Goal: Task Accomplishment & Management: Manage account settings

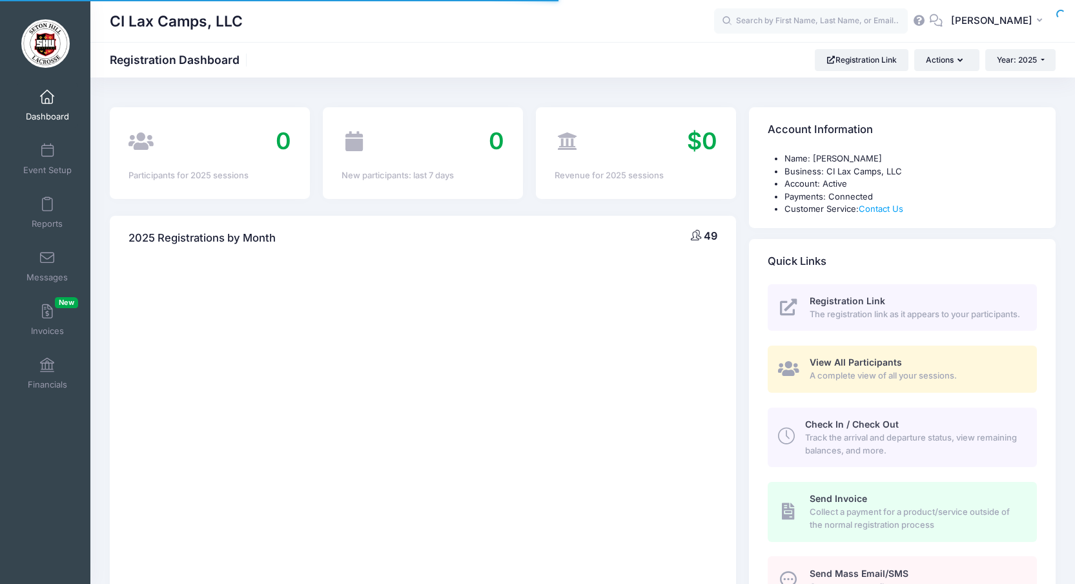
select select
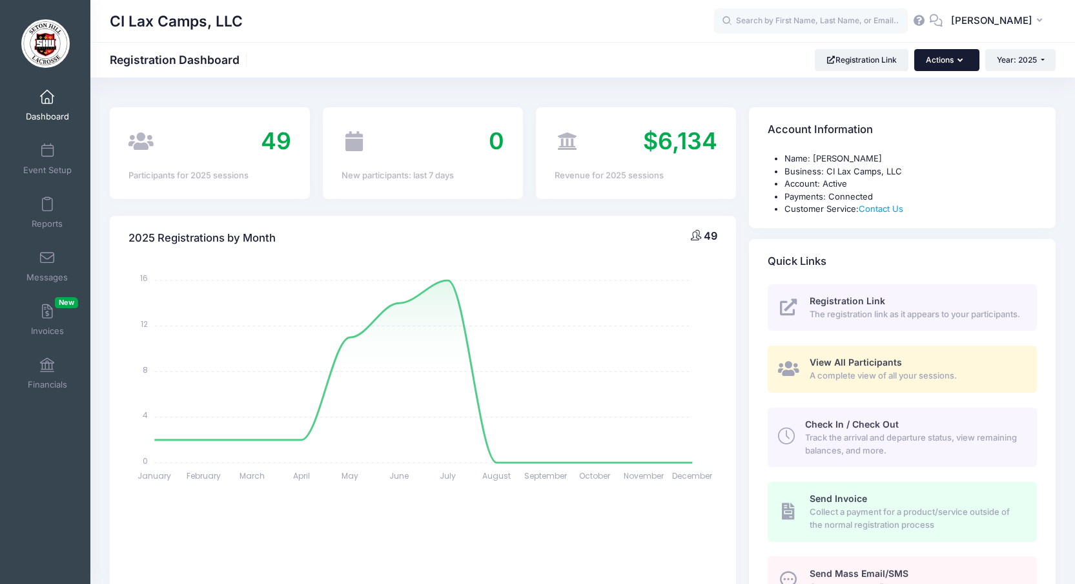
click at [964, 56] on button "Actions" at bounding box center [946, 60] width 65 height 22
click at [47, 371] on span at bounding box center [47, 365] width 0 height 14
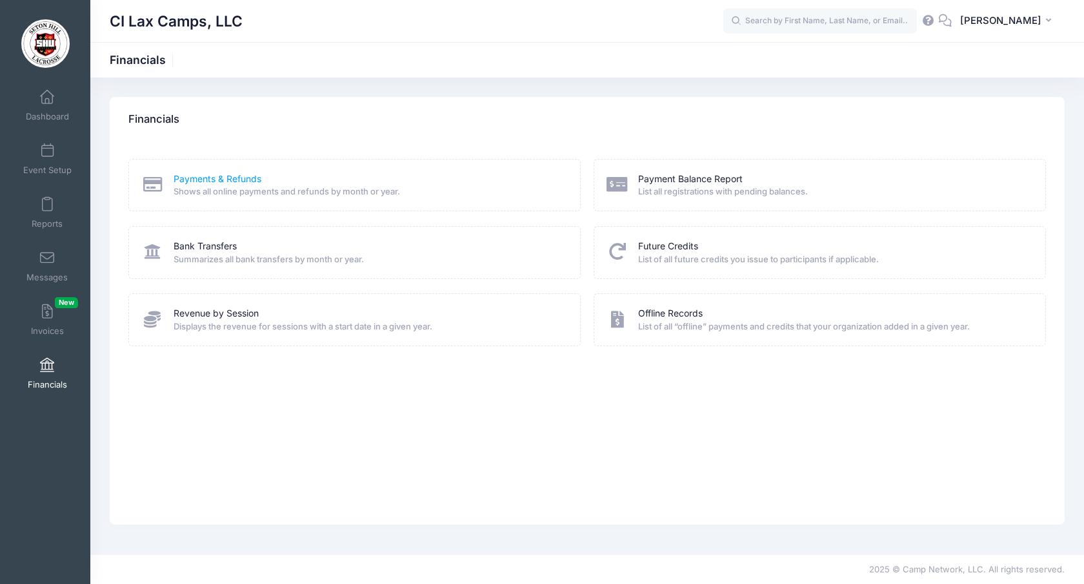
click at [219, 181] on link "Payments & Refunds" at bounding box center [218, 179] width 88 height 14
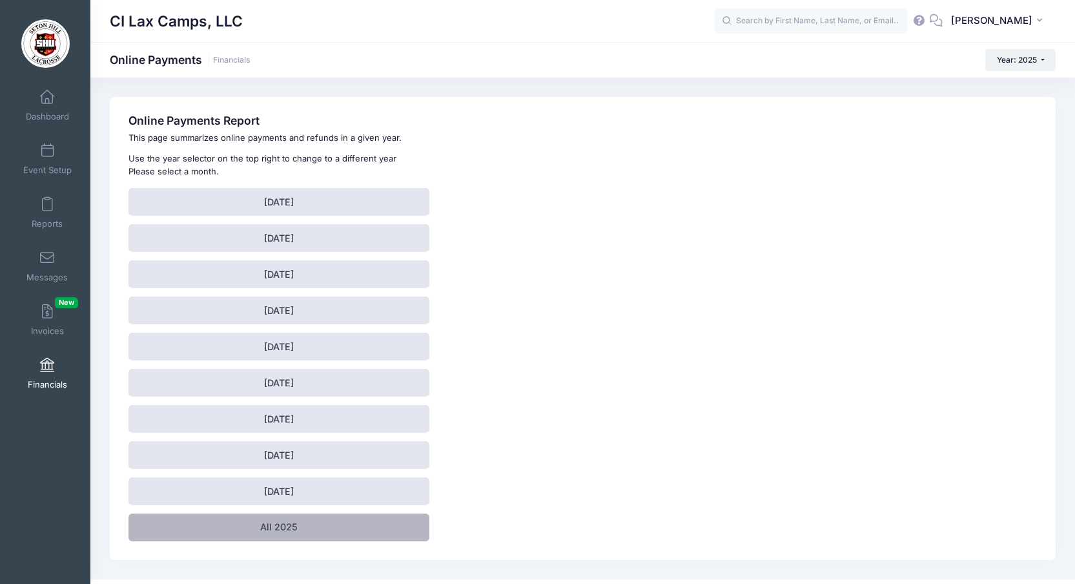
click at [298, 525] on link "All 2025" at bounding box center [278, 527] width 301 height 28
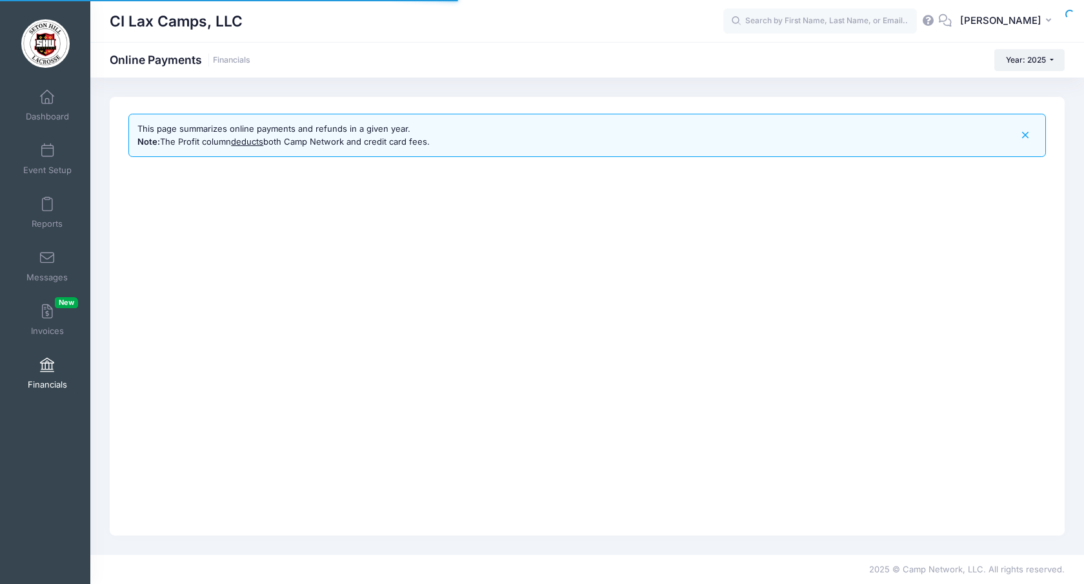
select select "10"
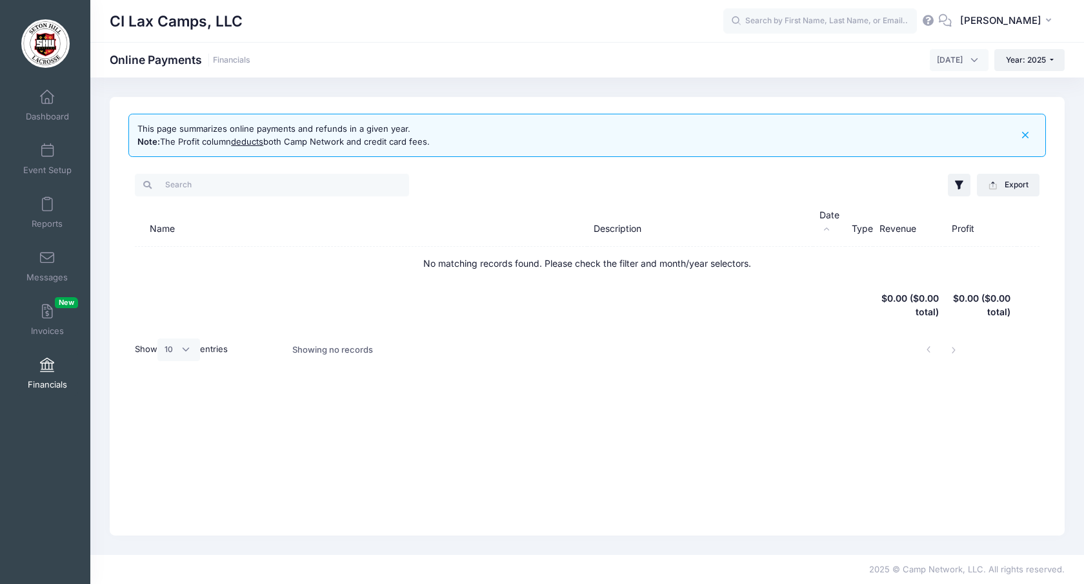
click at [960, 61] on span "[DATE]" at bounding box center [950, 60] width 26 height 12
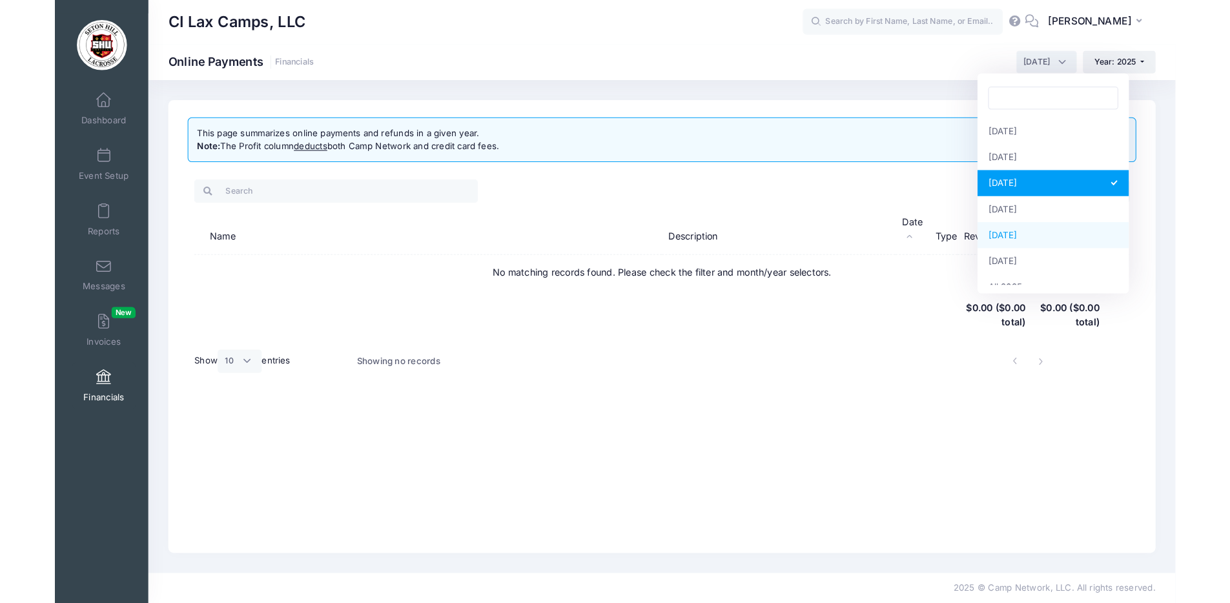
scroll to position [166, 0]
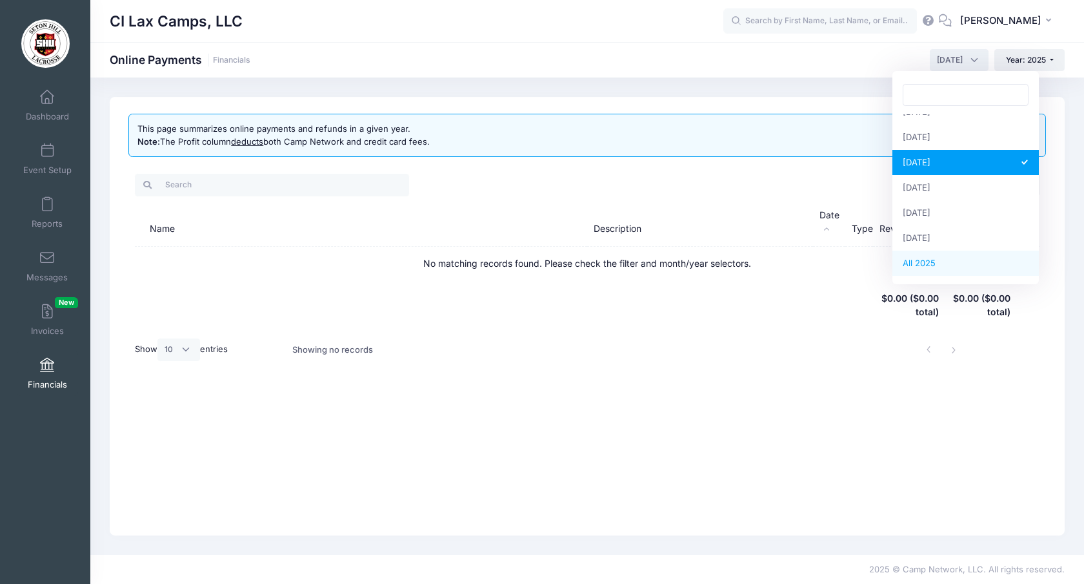
select select
